Goal: Find specific page/section: Find specific page/section

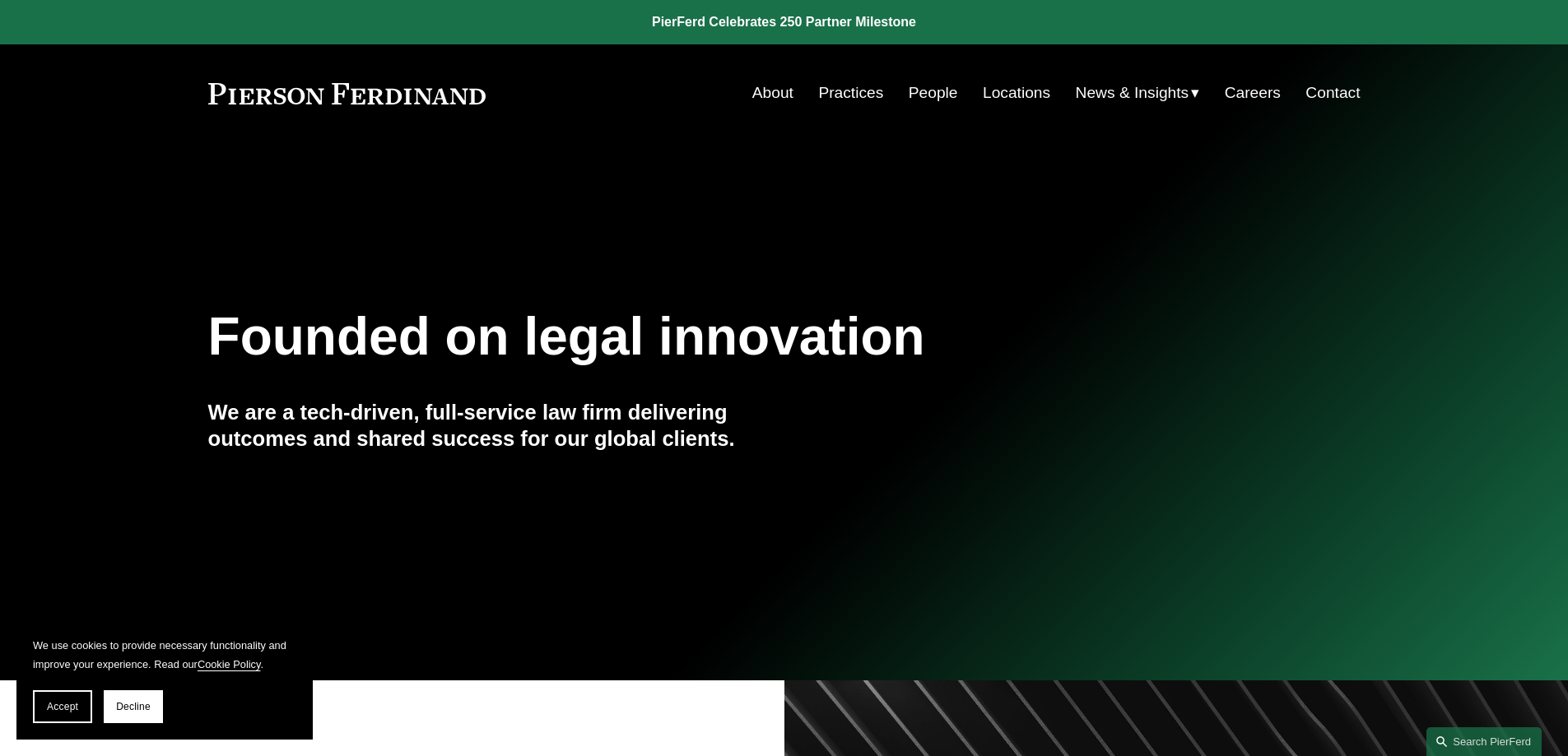
click at [920, 92] on link "People" at bounding box center [933, 93] width 49 height 31
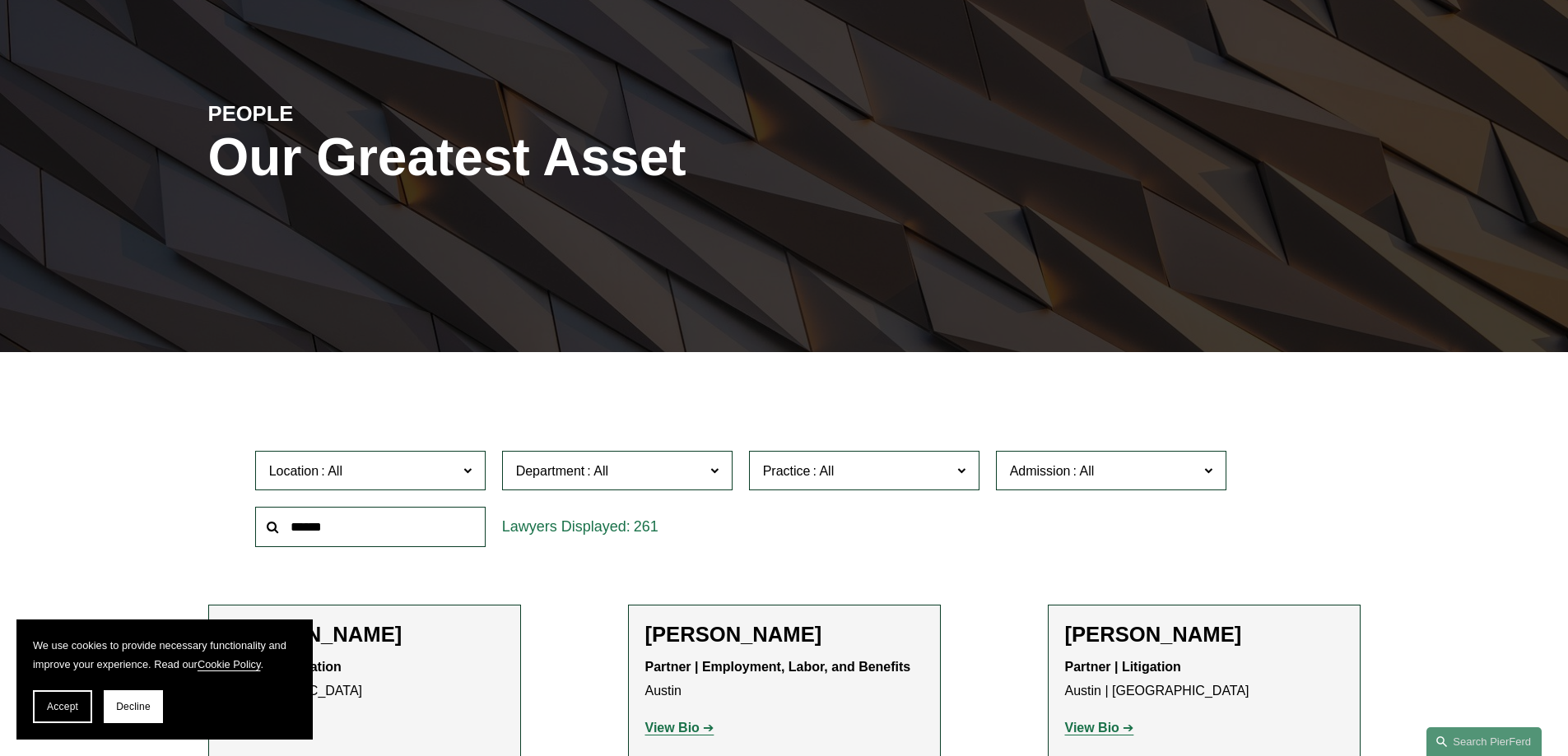
scroll to position [329, 0]
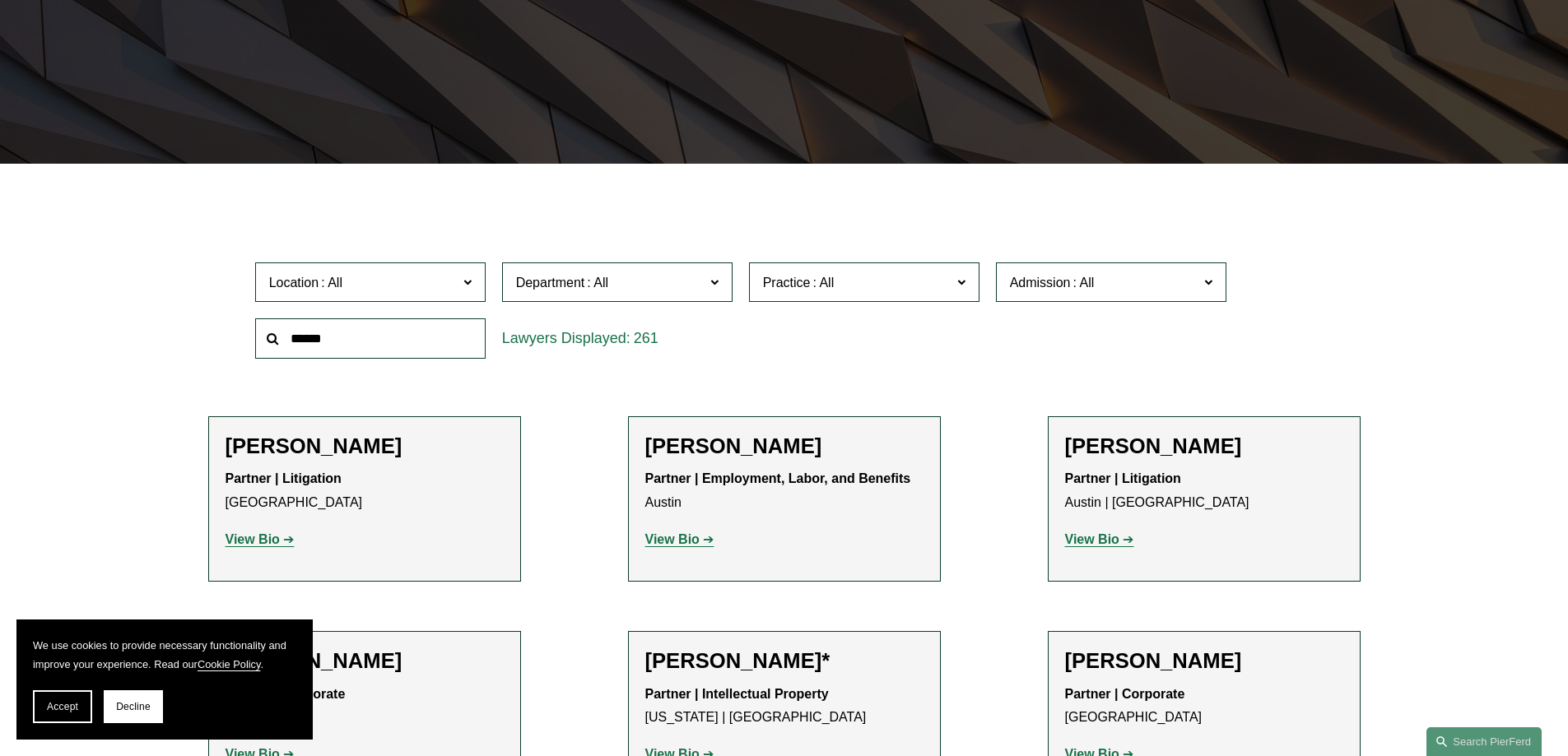
click at [1071, 288] on span at bounding box center [1082, 282] width 26 height 14
drag, startPoint x: 901, startPoint y: 351, endPoint x: 872, endPoint y: 314, distance: 47.0
click at [900, 351] on div "Location All Atlanta Austin Boston Charlotte Chicago Cincinnati Cleveland Colum…" at bounding box center [784, 310] width 1075 height 113
click at [565, 345] on div "261" at bounding box center [616, 338] width 230 height 40
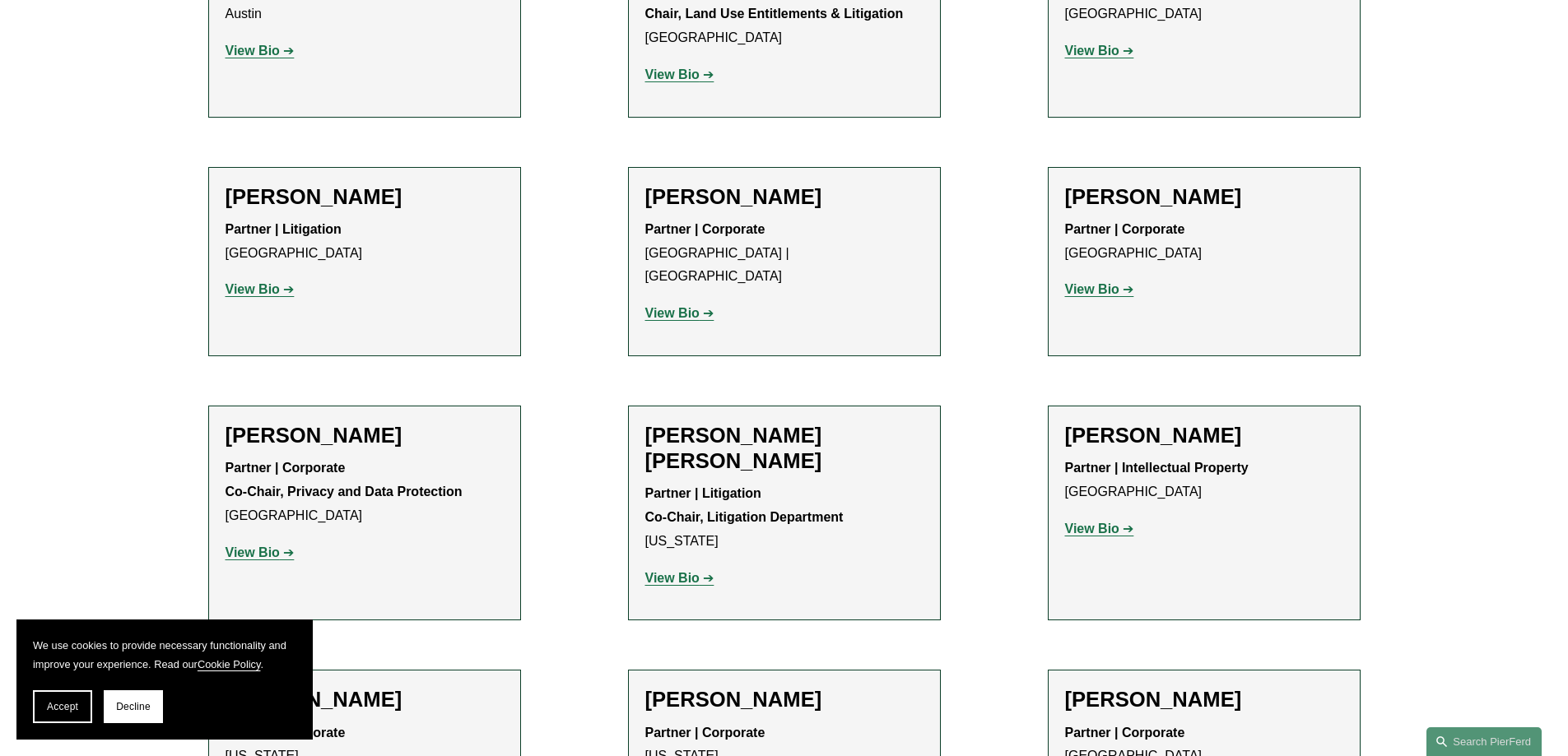
scroll to position [2058, 0]
